Goal: Contribute content: Add original content to the website for others to see

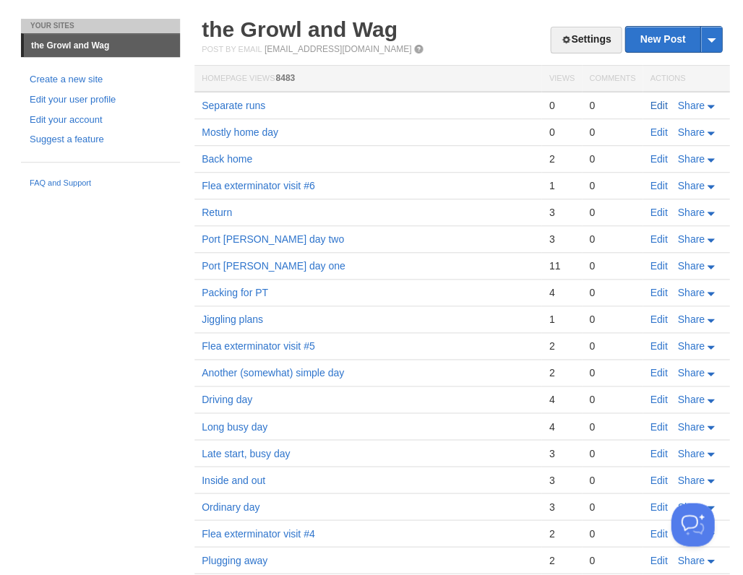
click at [656, 106] on link "Edit" at bounding box center [657, 106] width 17 height 12
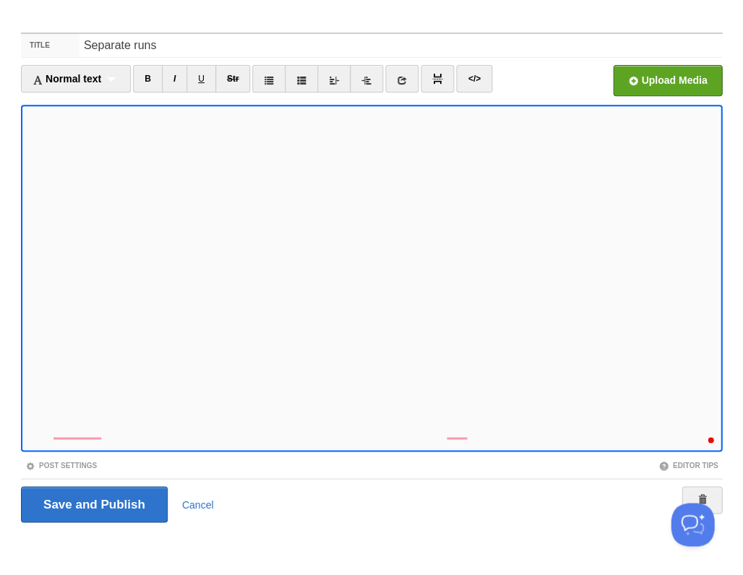
scroll to position [346, 0]
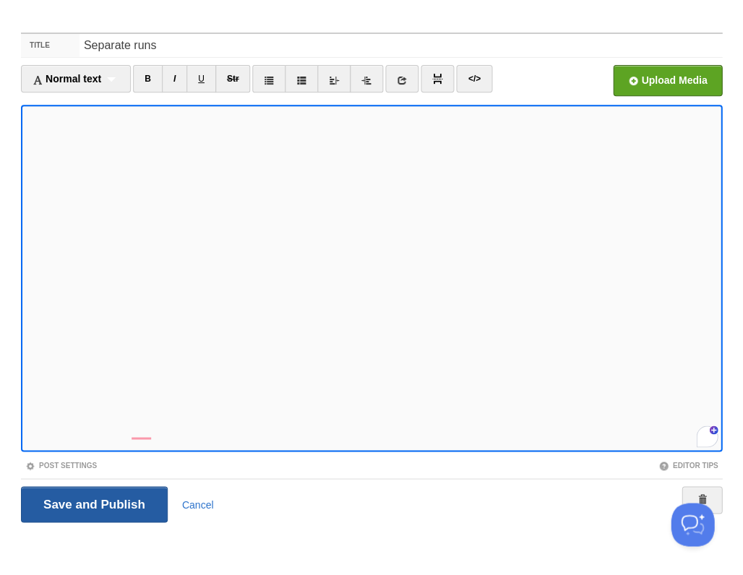
click at [92, 502] on input "Save and Publish" at bounding box center [94, 504] width 147 height 36
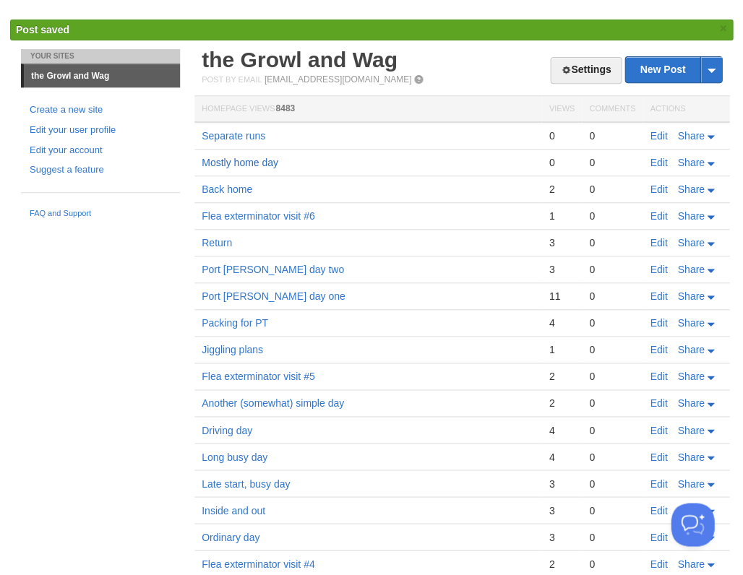
click at [254, 157] on link "Mostly home day" at bounding box center [240, 163] width 77 height 12
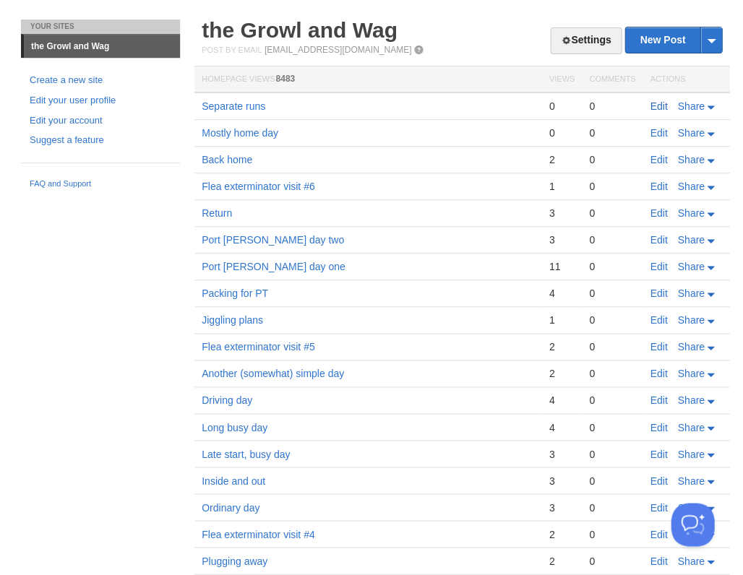
click at [654, 100] on link "Edit" at bounding box center [657, 106] width 17 height 12
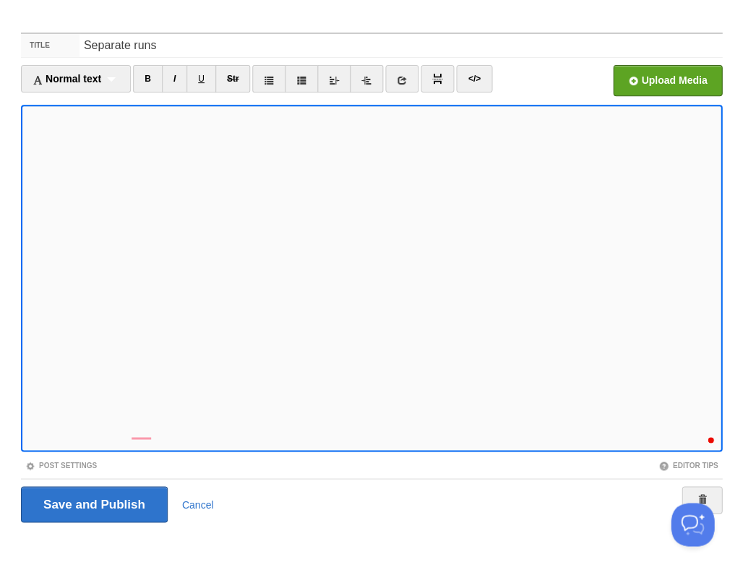
scroll to position [360, 0]
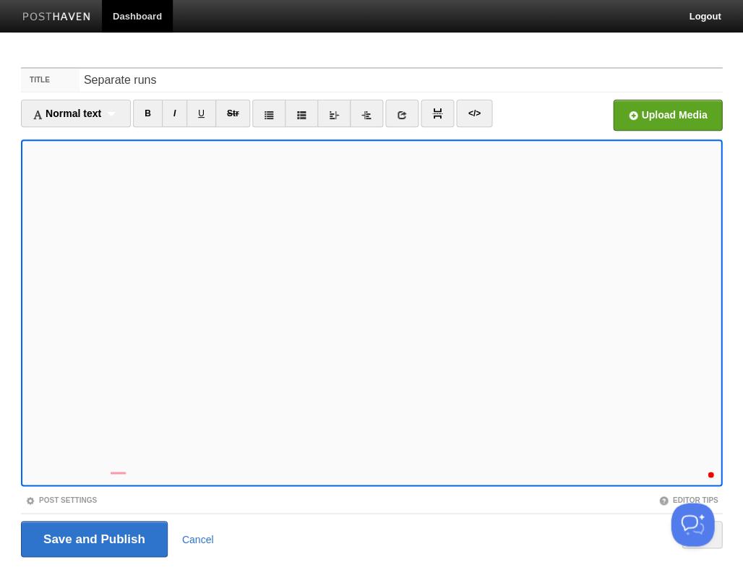
scroll to position [468, 0]
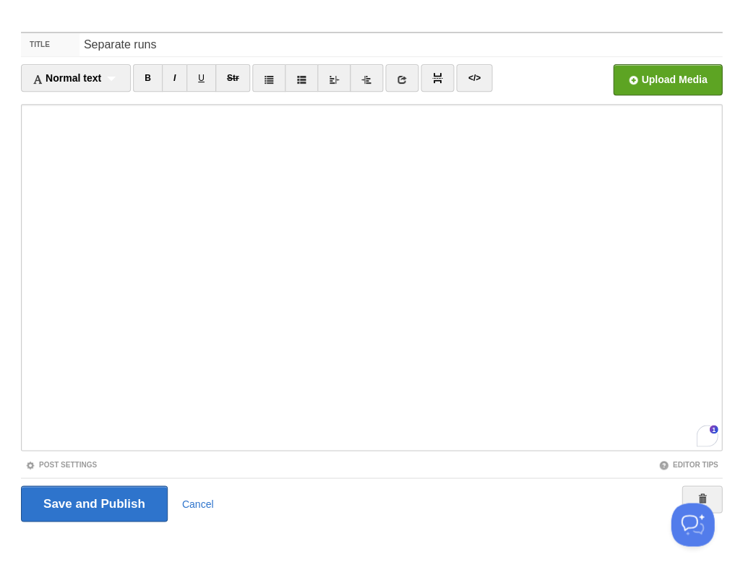
scroll to position [509, 0]
click at [705, 434] on div "2" at bounding box center [707, 434] width 16 height 16
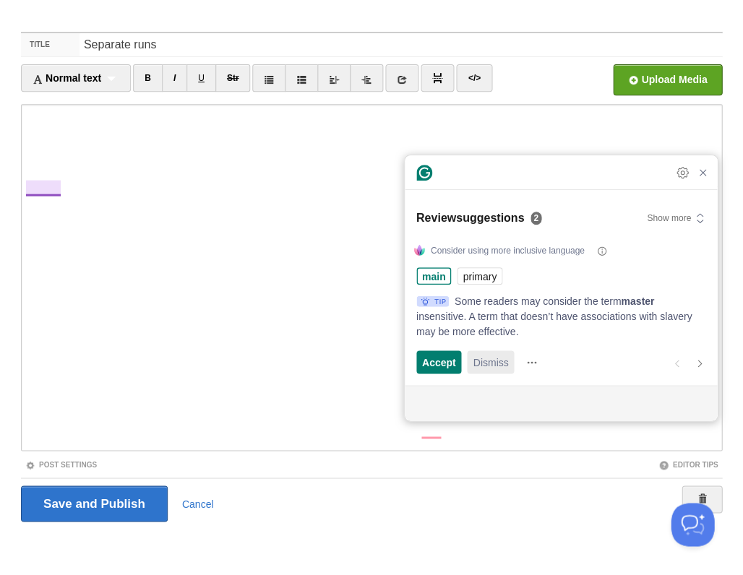
click at [488, 361] on span "Dismiss" at bounding box center [489, 362] width 35 height 15
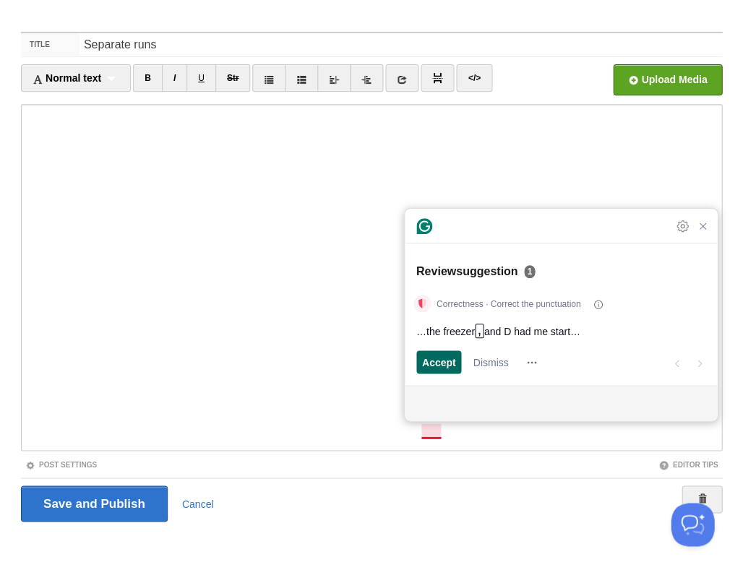
click at [436, 360] on span "Accept" at bounding box center [439, 362] width 34 height 15
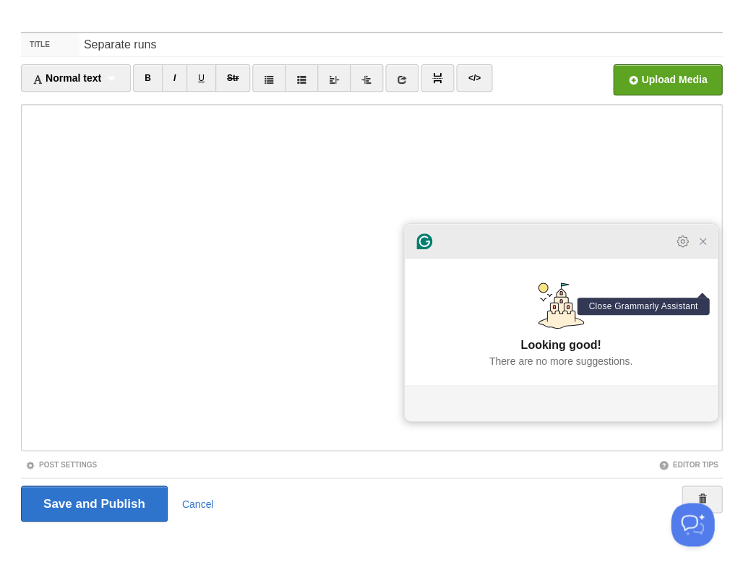
click at [703, 246] on icon "Close Grammarly Assistant" at bounding box center [702, 242] width 12 height 12
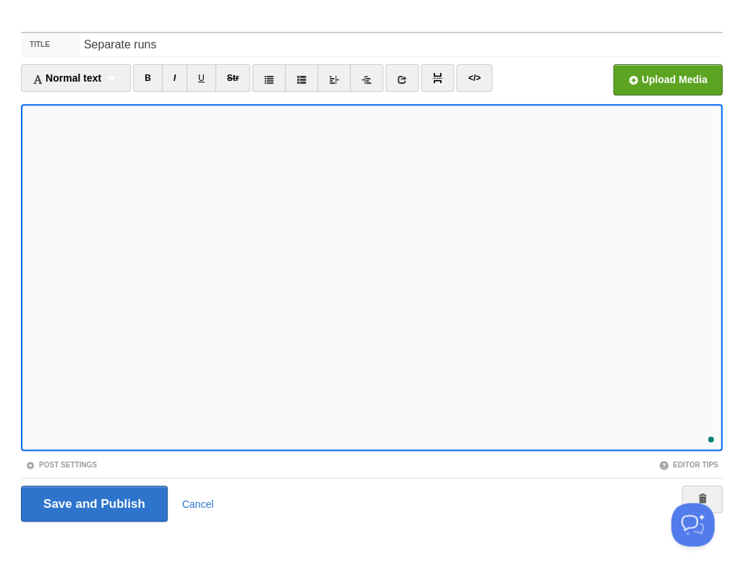
scroll to position [522, 0]
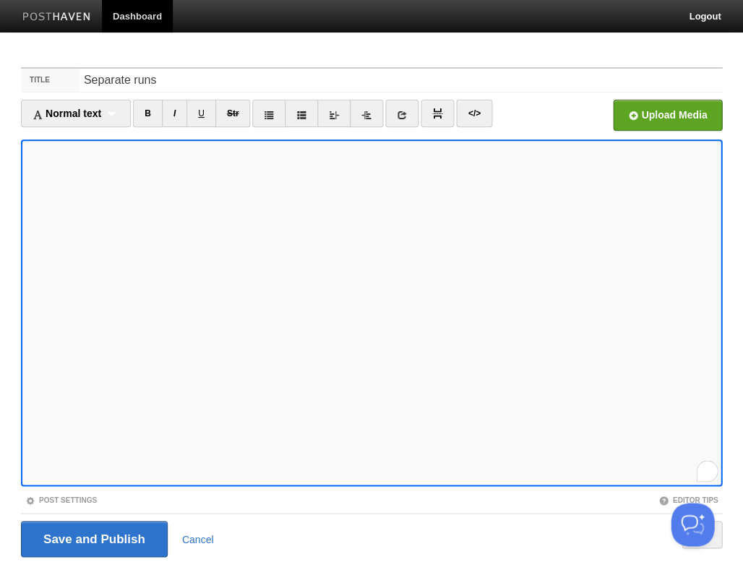
scroll to position [35, 0]
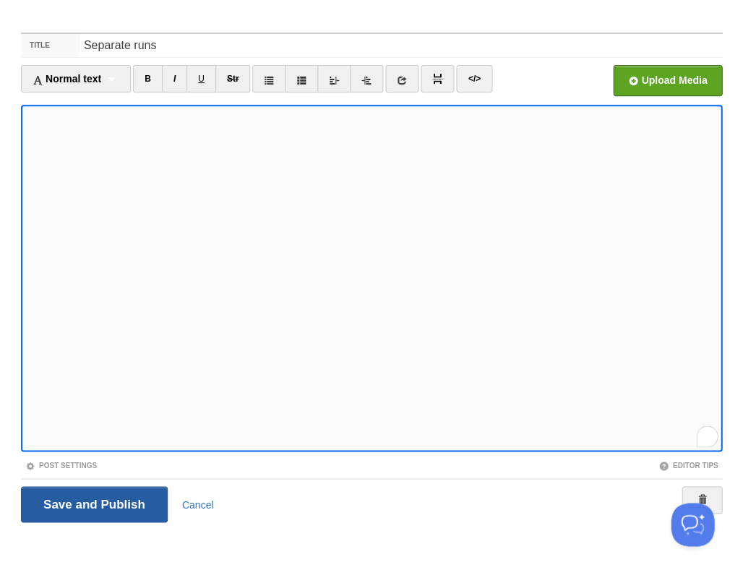
click at [92, 502] on input "Save and Publish" at bounding box center [94, 504] width 147 height 36
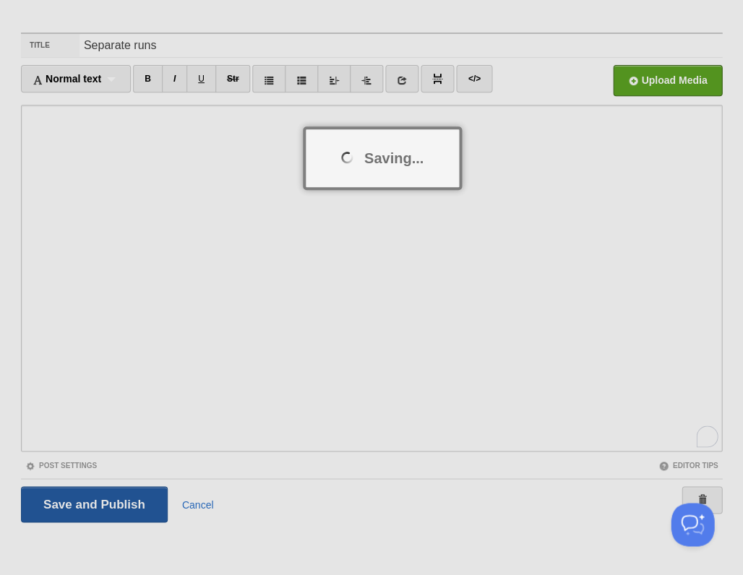
scroll to position [0, 0]
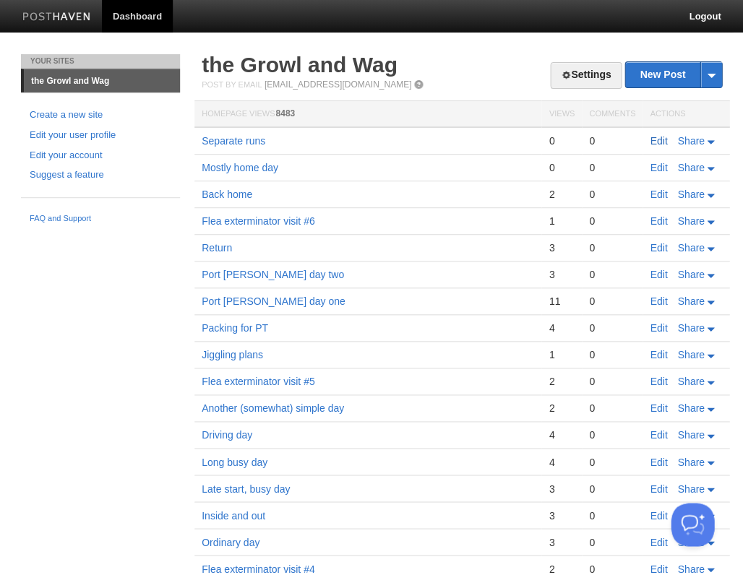
click at [660, 142] on link "Edit" at bounding box center [657, 141] width 17 height 12
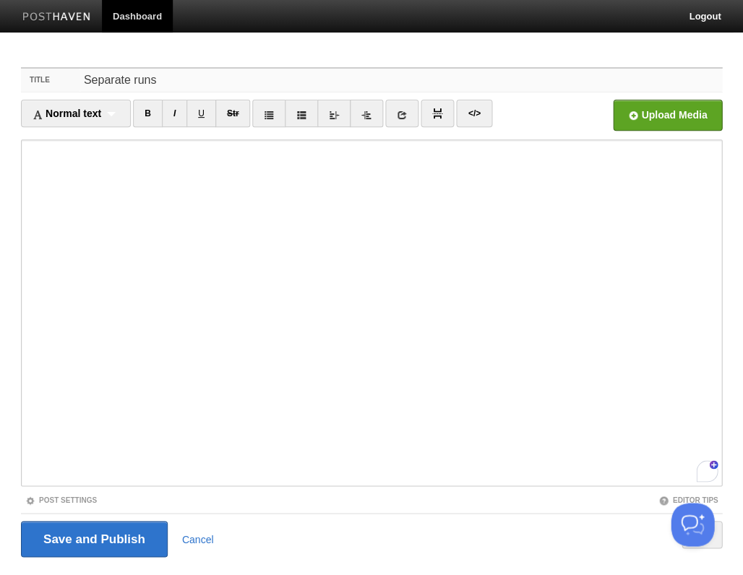
drag, startPoint x: 164, startPoint y: 79, endPoint x: 25, endPoint y: 56, distance: 140.5
click at [25, 56] on div "Title Separate runs Normal text Normal text Heading 1 Heading 2 Heading 3 B I U…" at bounding box center [371, 332] width 722 height 557
type input "Long day"
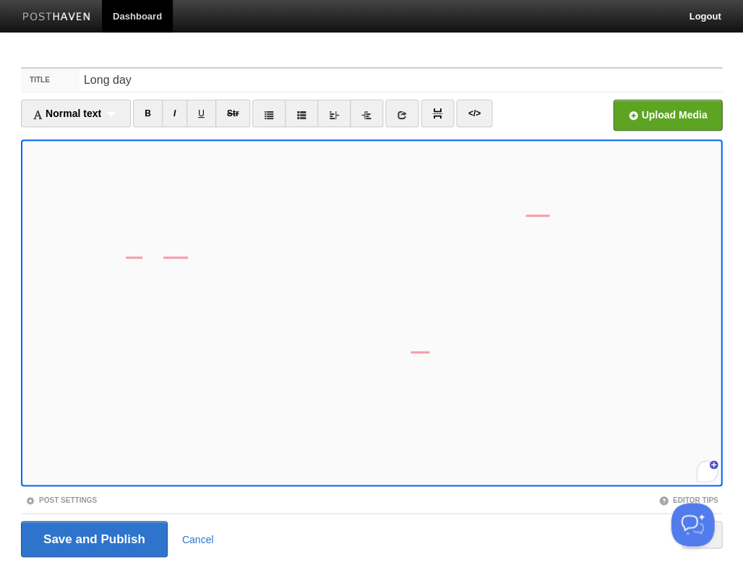
scroll to position [35, 0]
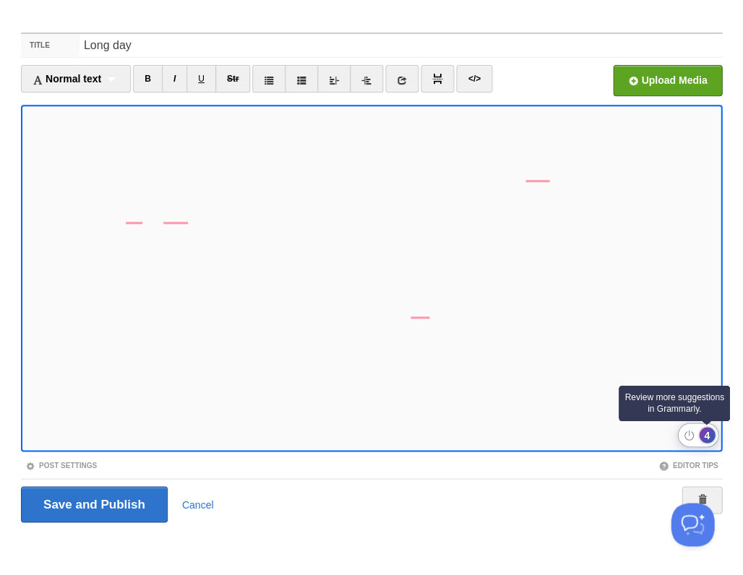
click at [708, 435] on div "4" at bounding box center [707, 435] width 16 height 16
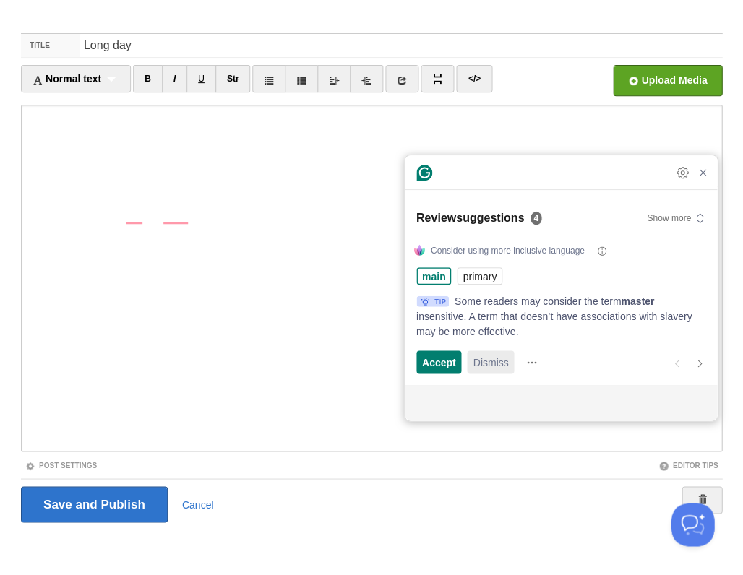
click at [506, 363] on span "Dismiss" at bounding box center [489, 362] width 35 height 15
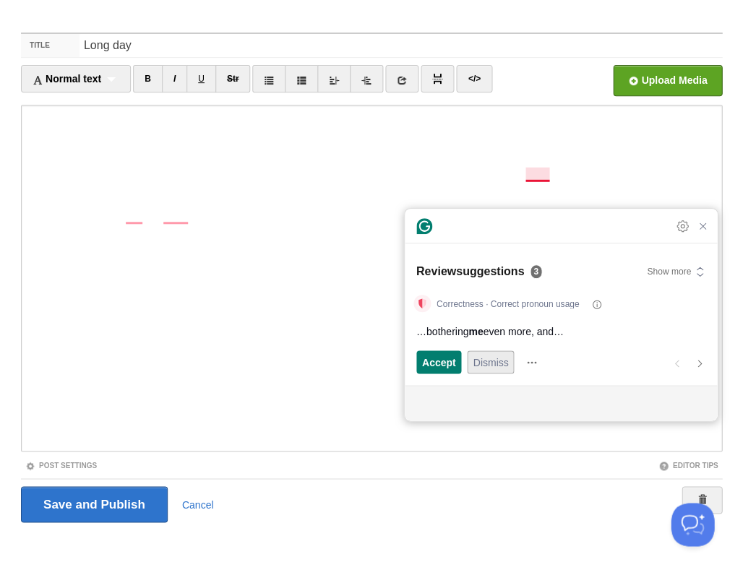
scroll to position [559, 0]
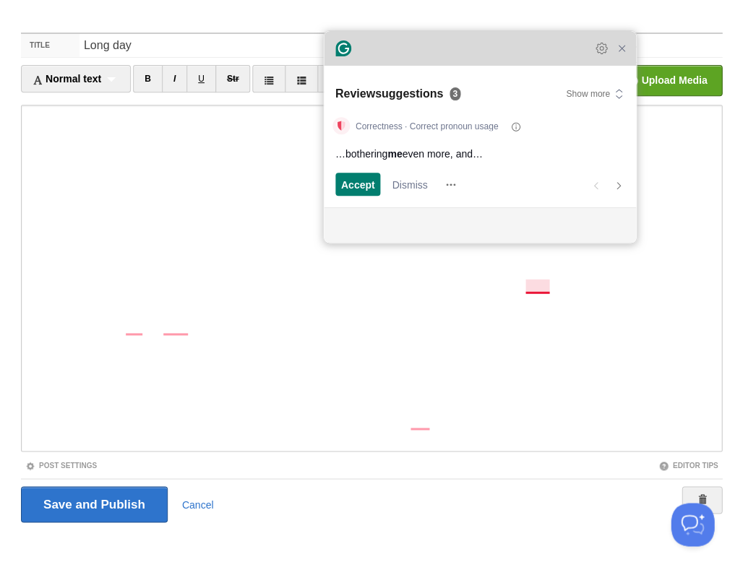
drag, startPoint x: 506, startPoint y: 239, endPoint x: 425, endPoint y: 61, distance: 195.3
click at [425, 61] on div "Grammarly Assistant Dismissing suggestion Review suggestions 3 Show more Correc…" at bounding box center [480, 137] width 312 height 212
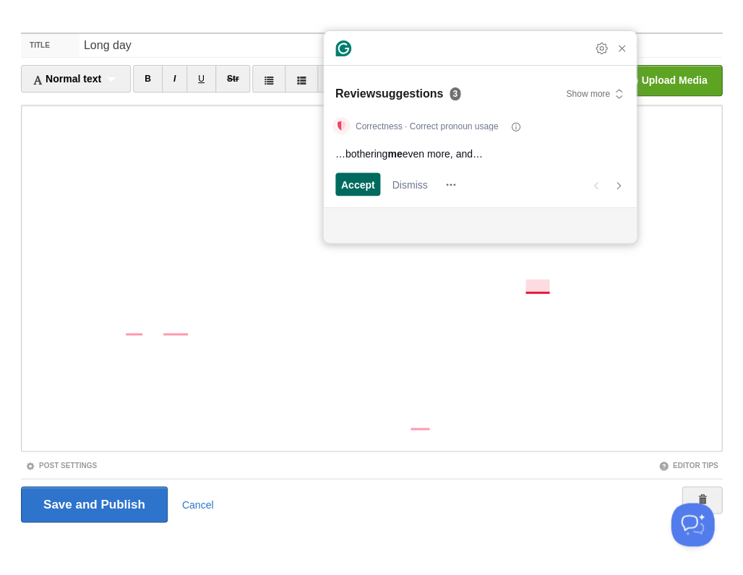
click at [360, 184] on span "Accept" at bounding box center [358, 184] width 34 height 15
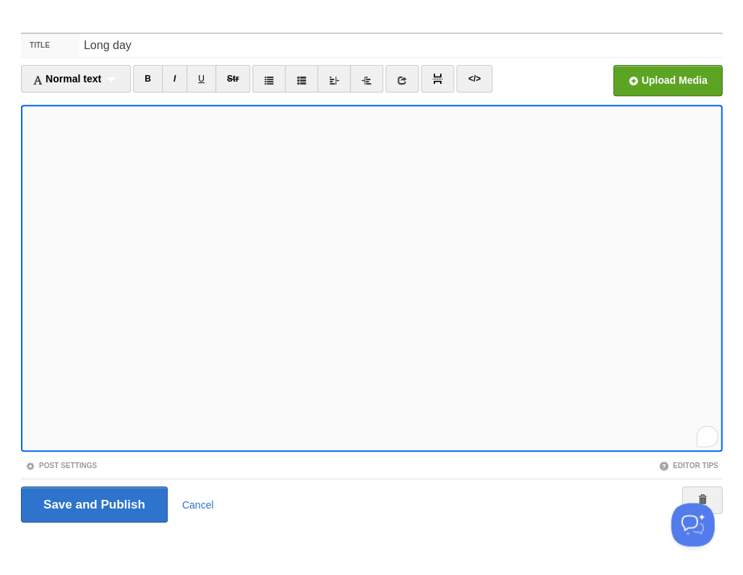
scroll to position [670, 0]
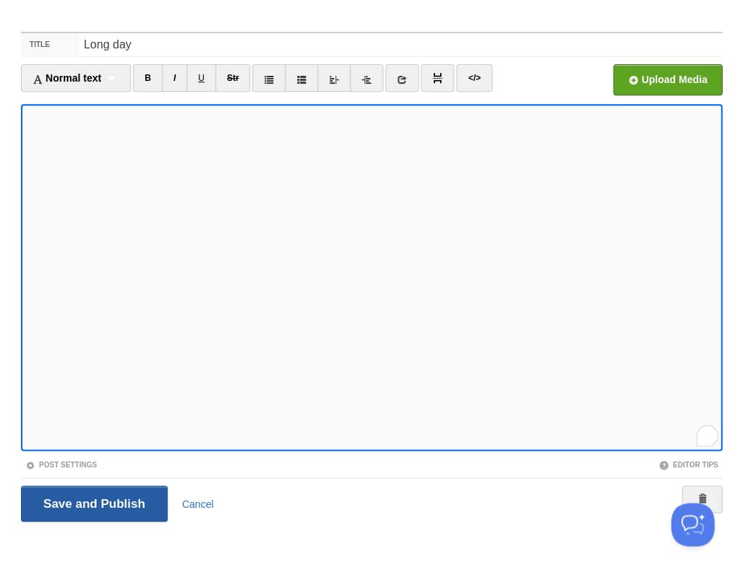
click at [92, 502] on input "Save and Publish" at bounding box center [94, 503] width 147 height 36
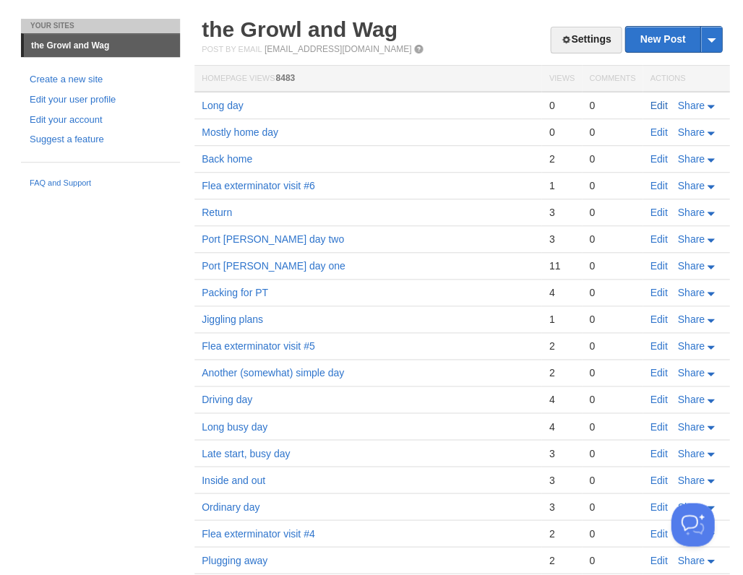
click at [656, 100] on link "Edit" at bounding box center [657, 106] width 17 height 12
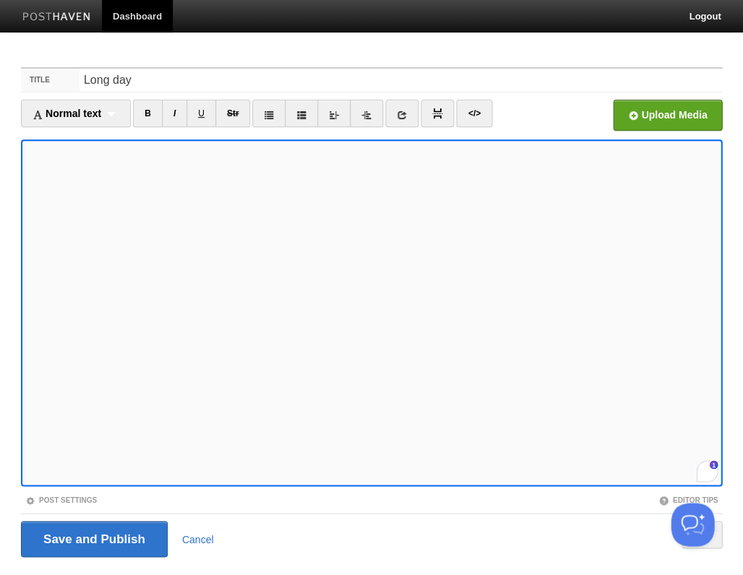
scroll to position [35, 0]
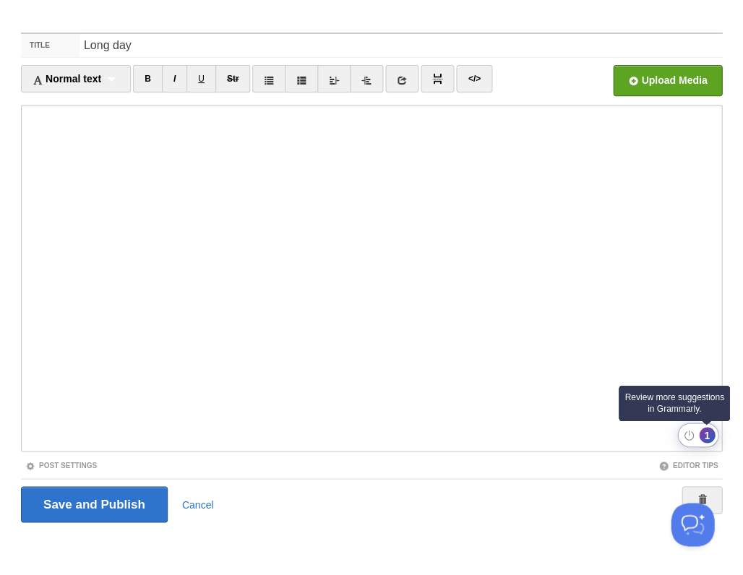
click at [705, 434] on div "1" at bounding box center [707, 435] width 16 height 16
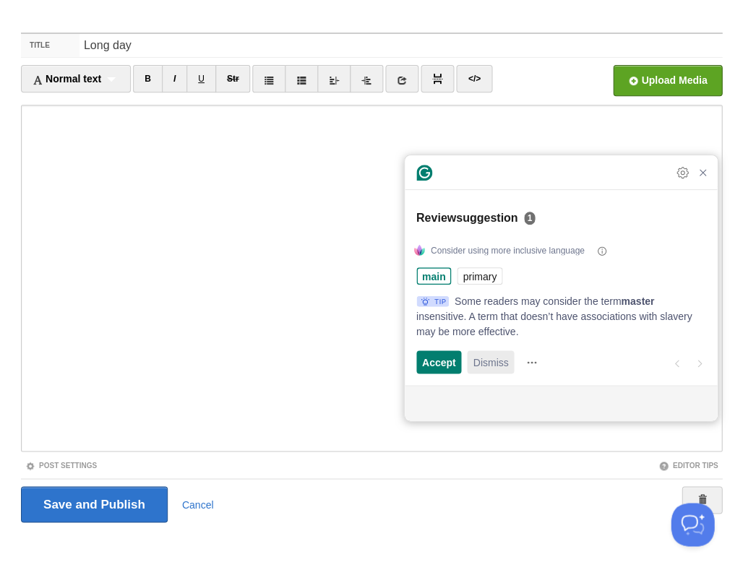
click at [493, 358] on span "Dismiss" at bounding box center [489, 362] width 35 height 15
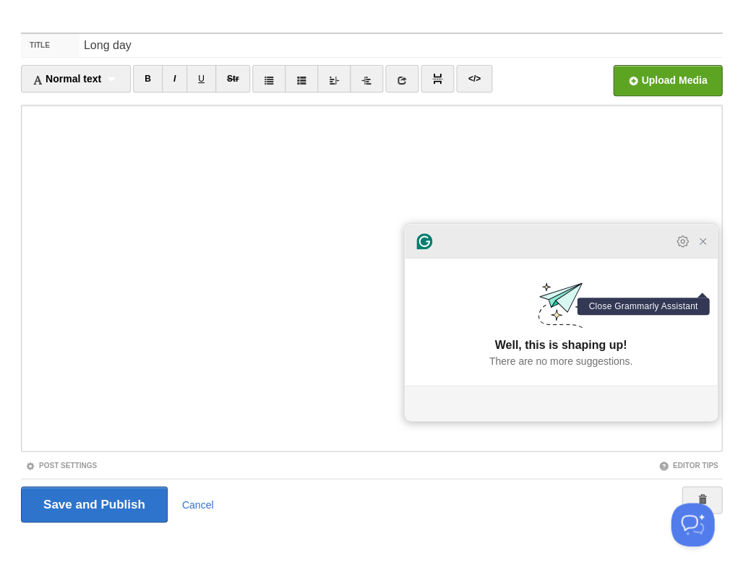
click at [702, 247] on icon "Close Grammarly Assistant" at bounding box center [702, 242] width 12 height 12
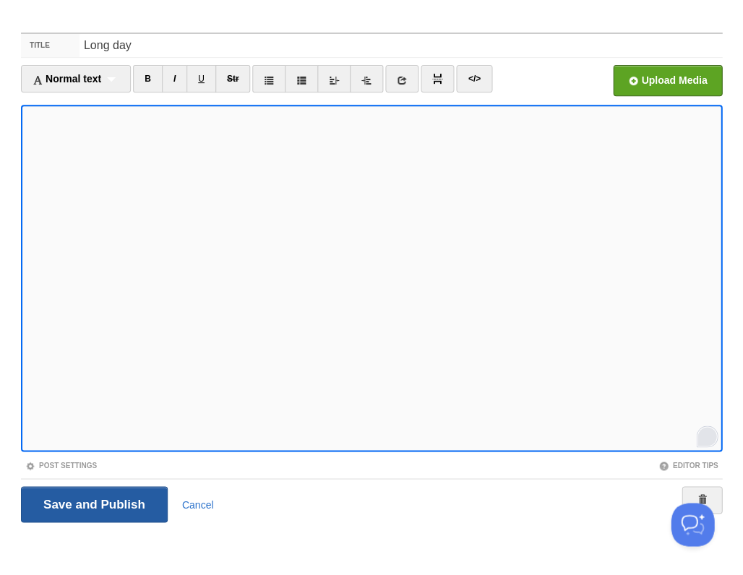
click at [92, 502] on input "Save and Publish" at bounding box center [94, 504] width 147 height 36
